Goal: Task Accomplishment & Management: Use online tool/utility

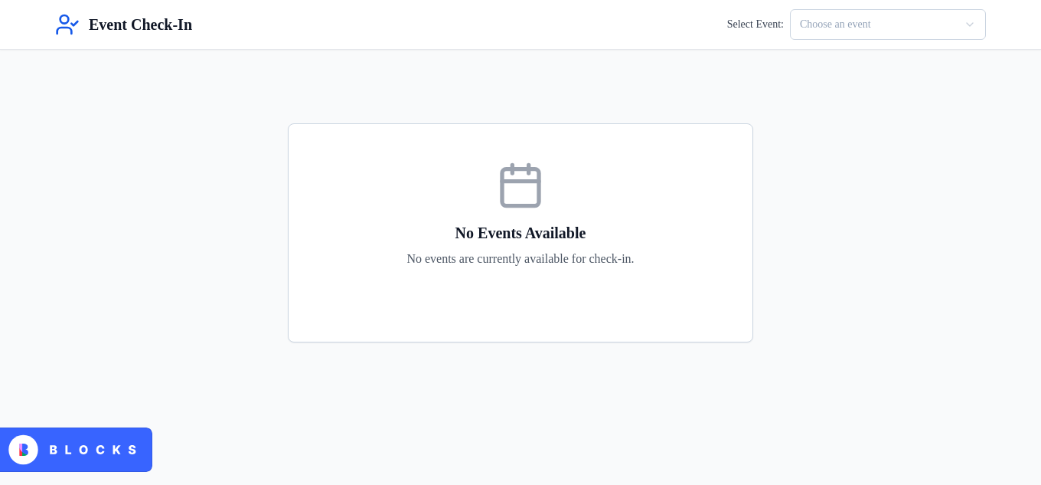
click at [861, 31] on html "Event Check-In Select Event: Choose an event No Events Available No events are …" at bounding box center [520, 242] width 1041 height 485
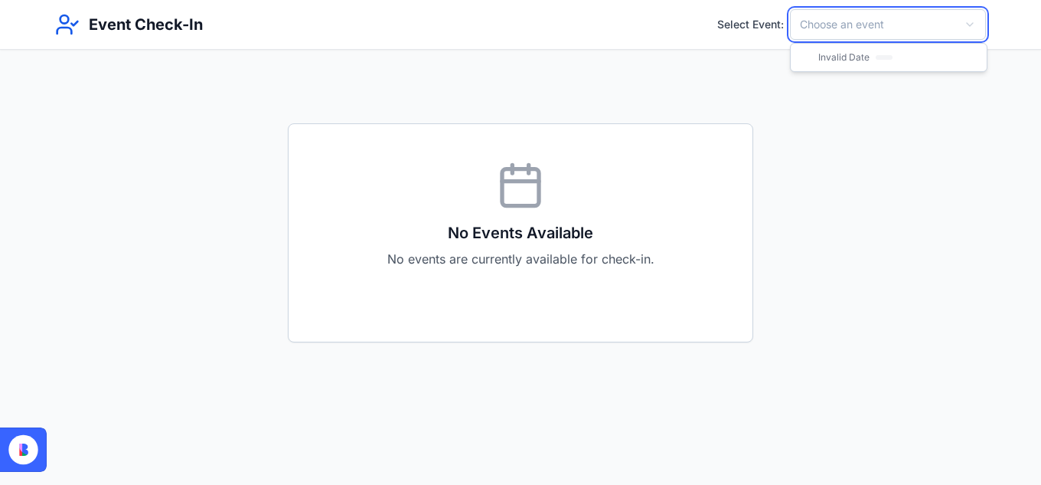
click at [884, 90] on html "Event Check-In Select Event: Choose an event No Events Available No events are …" at bounding box center [520, 242] width 1041 height 485
click at [861, 29] on html "Event Check-In Select Event: Choose an event No Events Available No events are …" at bounding box center [520, 242] width 1041 height 485
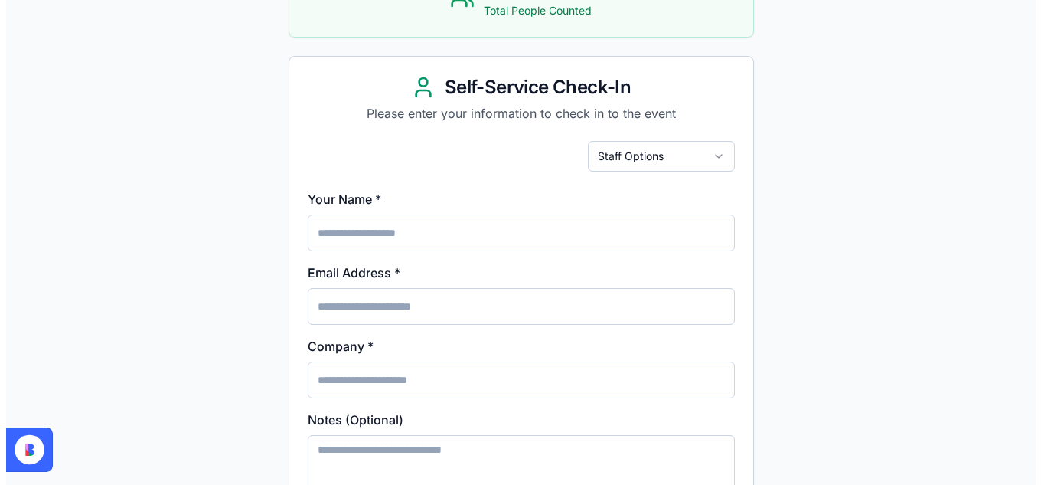
scroll to position [269, 0]
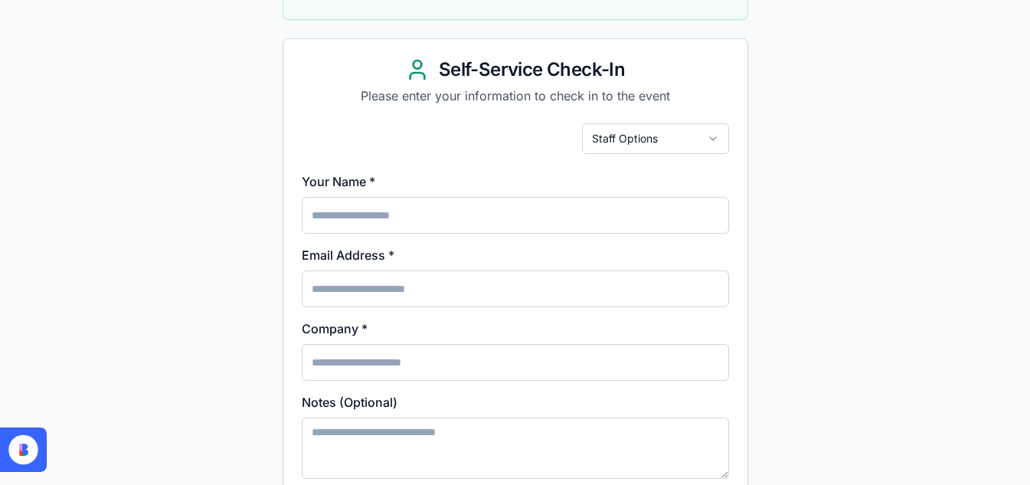
click at [686, 139] on html "Event Check-In Select Event: HBA Annual 2025 Active HBA Annual 2025 Las Vegas, …" at bounding box center [515, 260] width 1030 height 1058
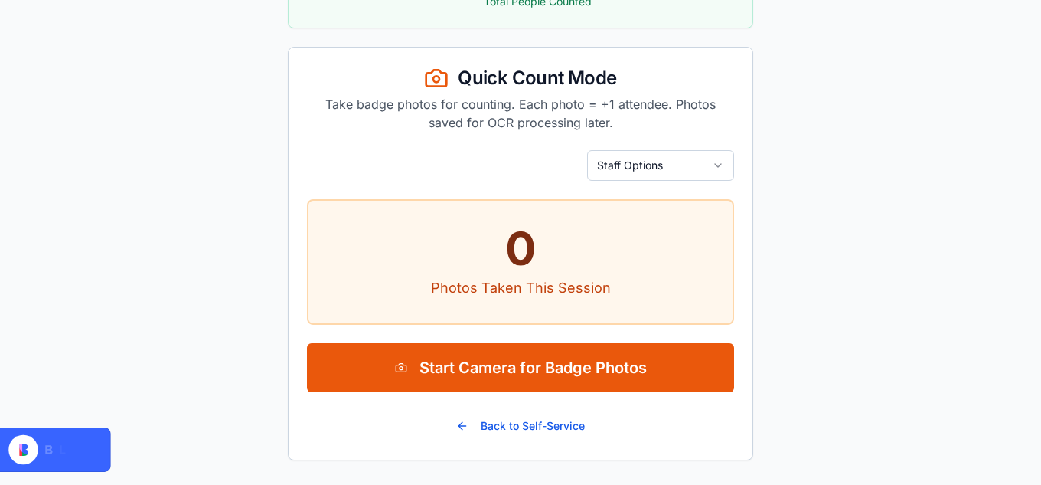
scroll to position [260, 0]
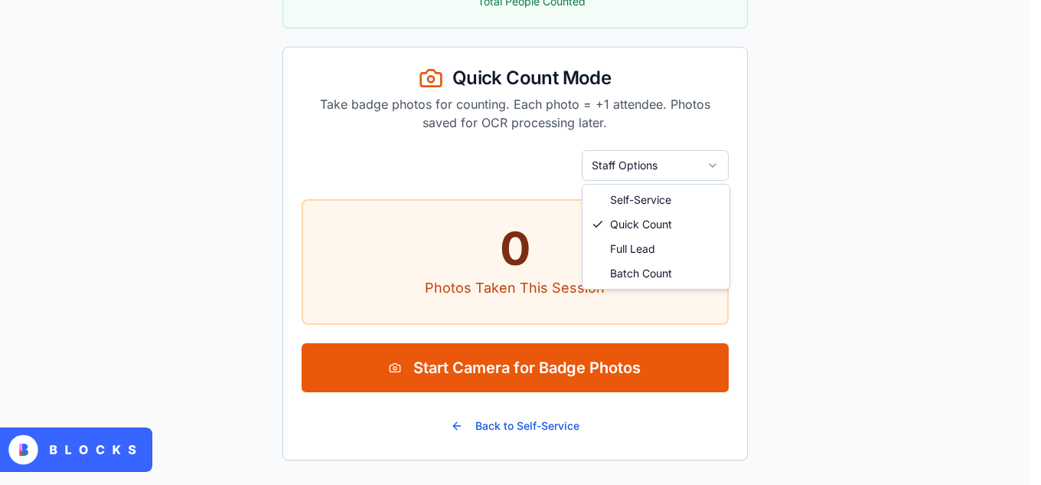
click at [674, 170] on html "Event Check-In Select Event: HBA Annual 2025 Active HBA Annual 2025 Las Vegas, …" at bounding box center [520, 112] width 1041 height 745
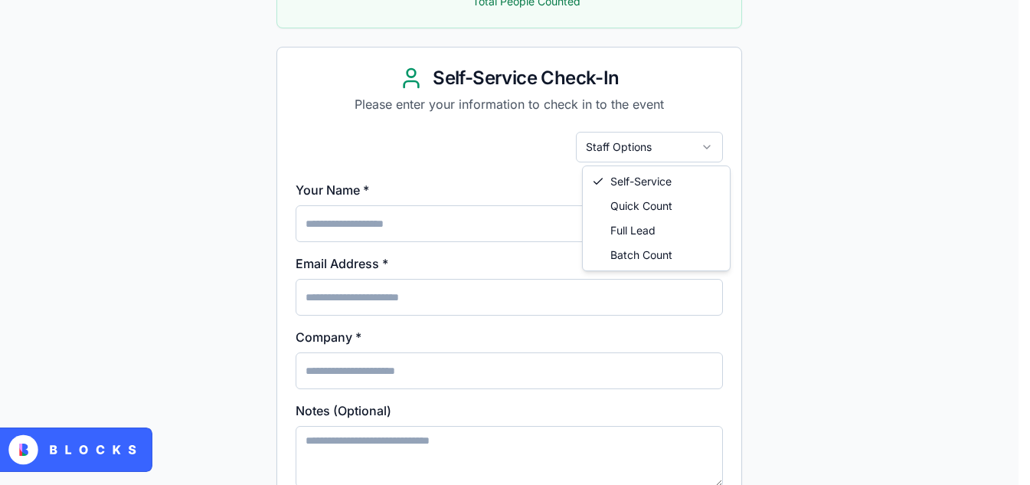
click at [687, 149] on html "Event Check-In Select Event: HBA Annual 2025 Active HBA Annual 2025 Las Vegas, …" at bounding box center [515, 269] width 1030 height 1058
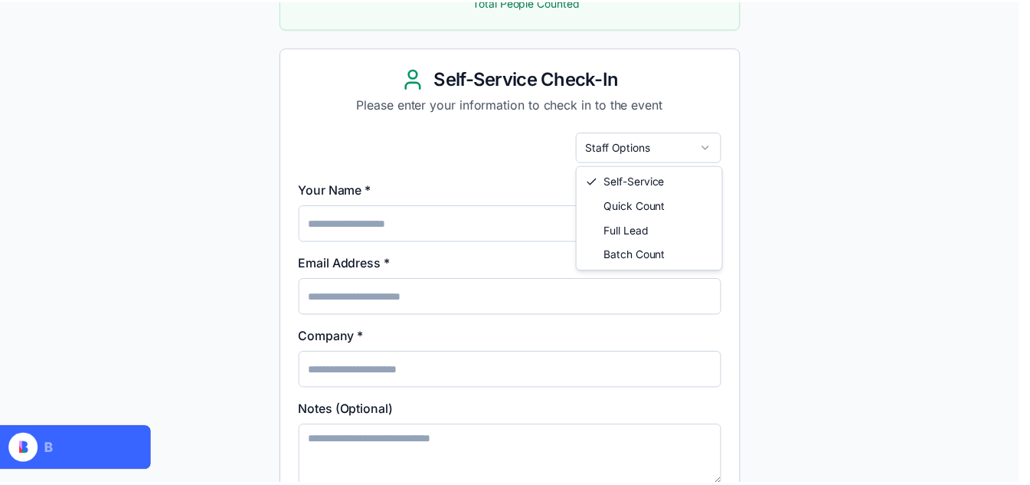
scroll to position [224, 0]
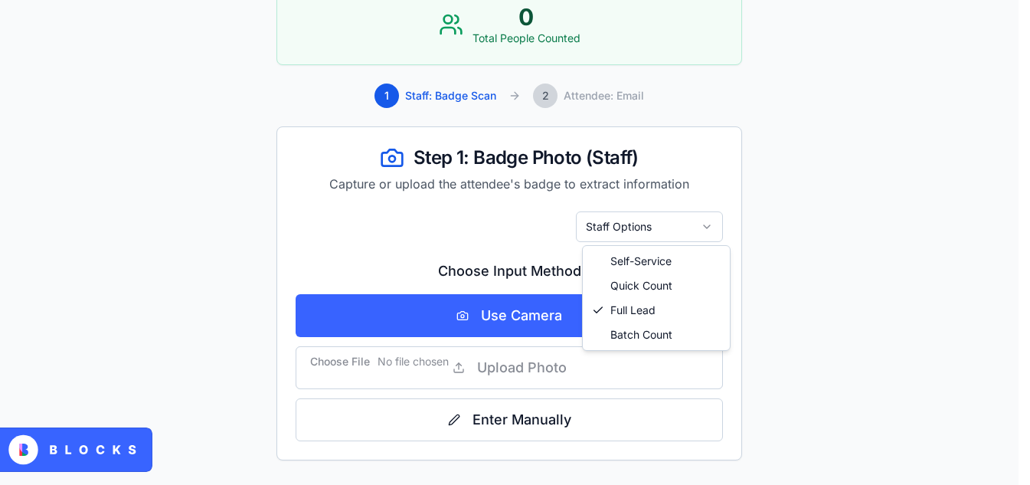
click at [663, 225] on html "Event Check-In Select Event: HBA Annual 2025 Active HBA Annual 2025 Las Vegas, …" at bounding box center [515, 130] width 1030 height 708
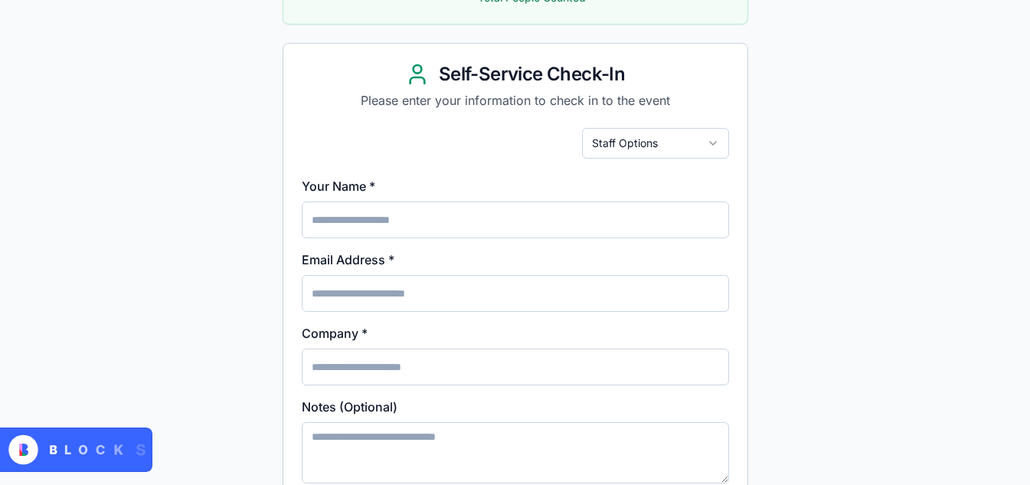
scroll to position [270, 0]
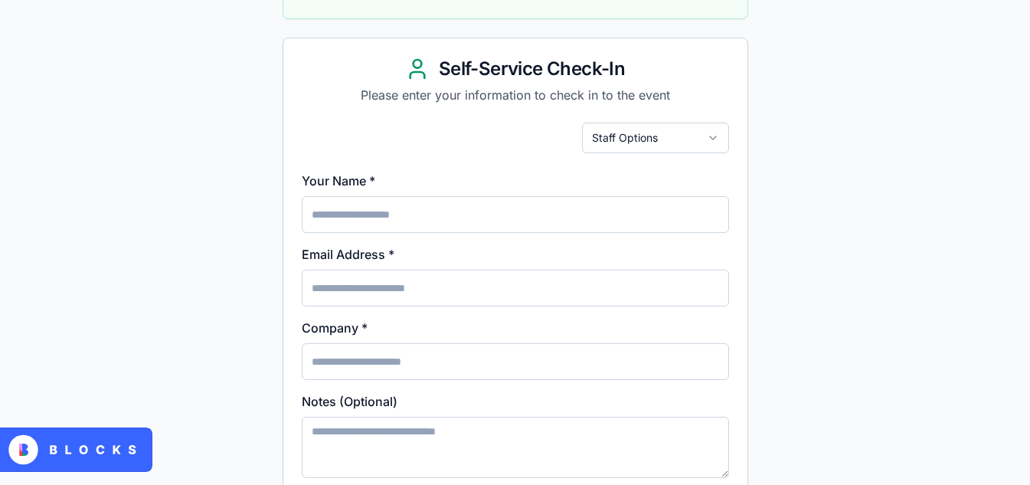
click at [613, 139] on html "Event Check-In Select Event: HBA Annual 2025 Active HBA Annual 2025 Las Vegas, …" at bounding box center [515, 259] width 1030 height 1058
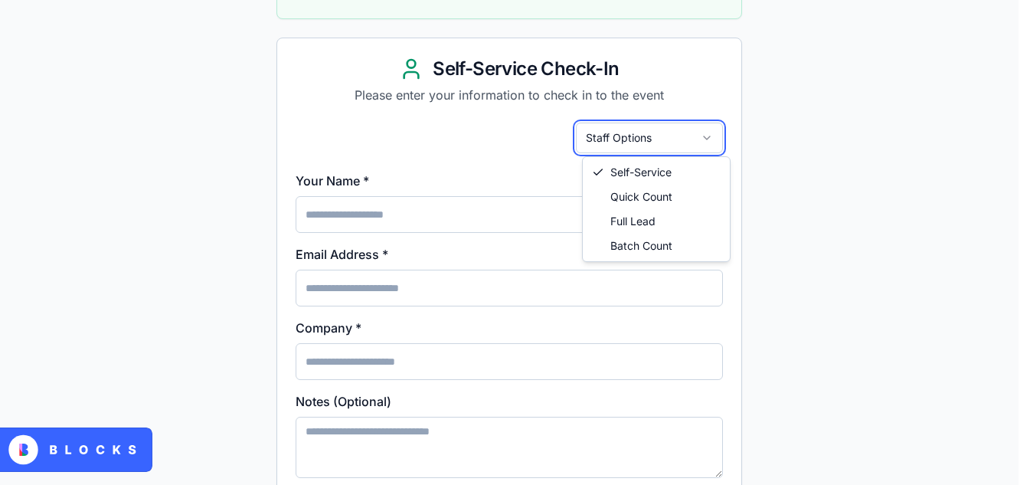
click at [783, 193] on html "Event Check-In Select Event: HBA Annual 2025 Active HBA Annual 2025 Las Vegas, …" at bounding box center [515, 259] width 1030 height 1058
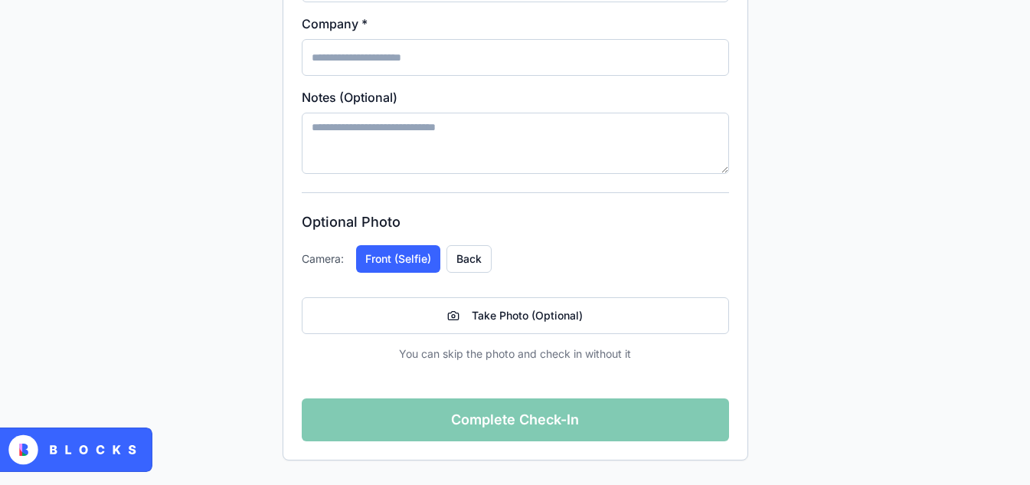
scroll to position [0, 0]
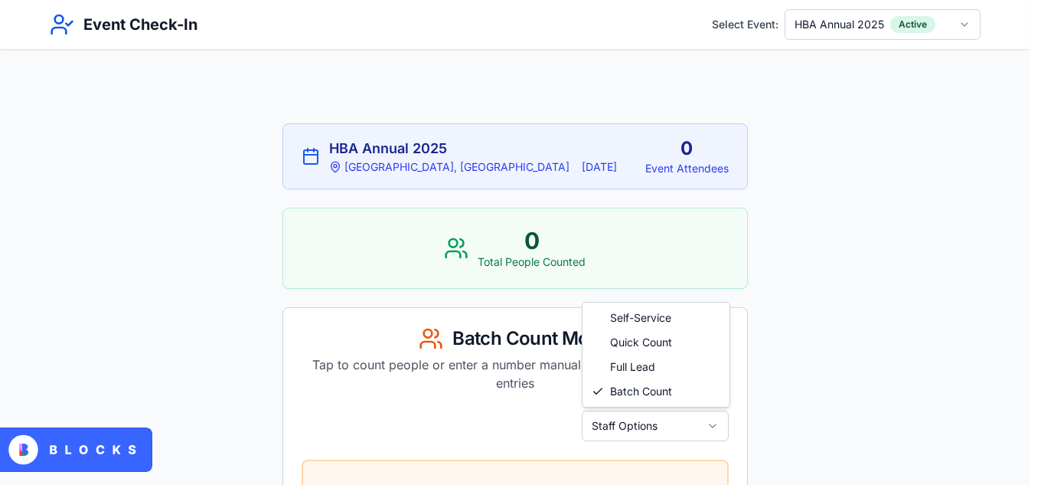
click at [646, 416] on html "Event Check-In Select Event: HBA Annual 2025 Active HBA Annual 2025 Las Vegas, …" at bounding box center [520, 456] width 1041 height 913
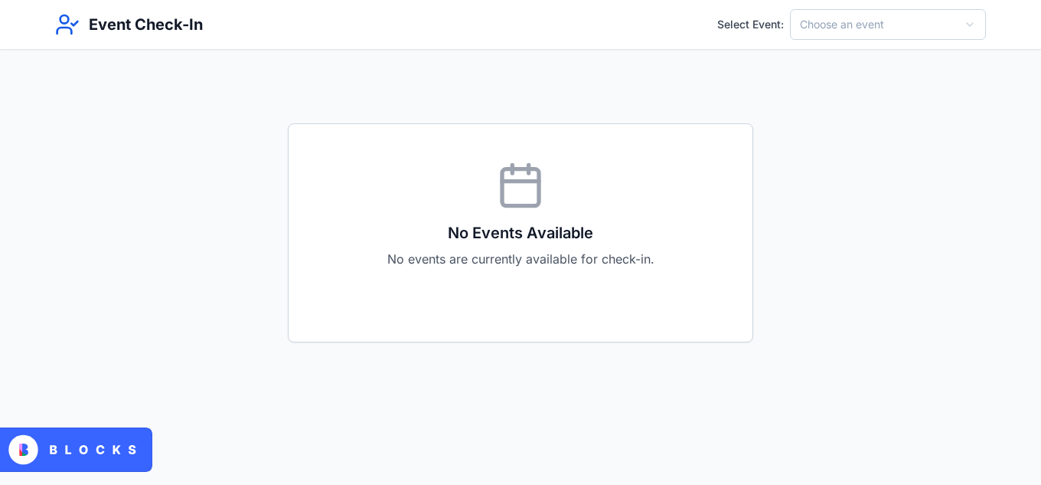
click at [348, 76] on main "No Events Available No events are currently available for check-in." at bounding box center [520, 208] width 1041 height 317
